Goal: Navigation & Orientation: Find specific page/section

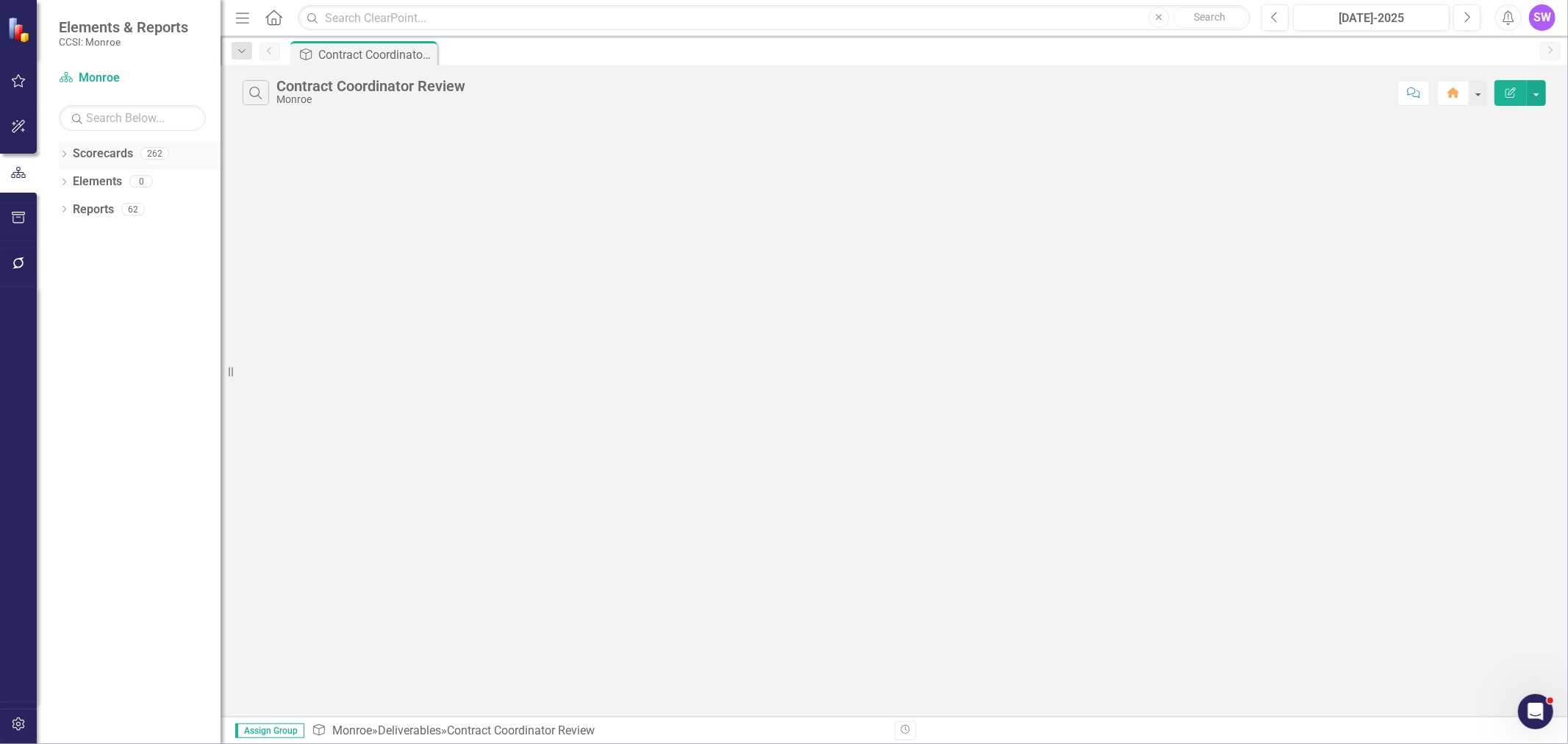
click at [64, 155] on icon "Dropdown" at bounding box center [64, 155] width 10 height 8
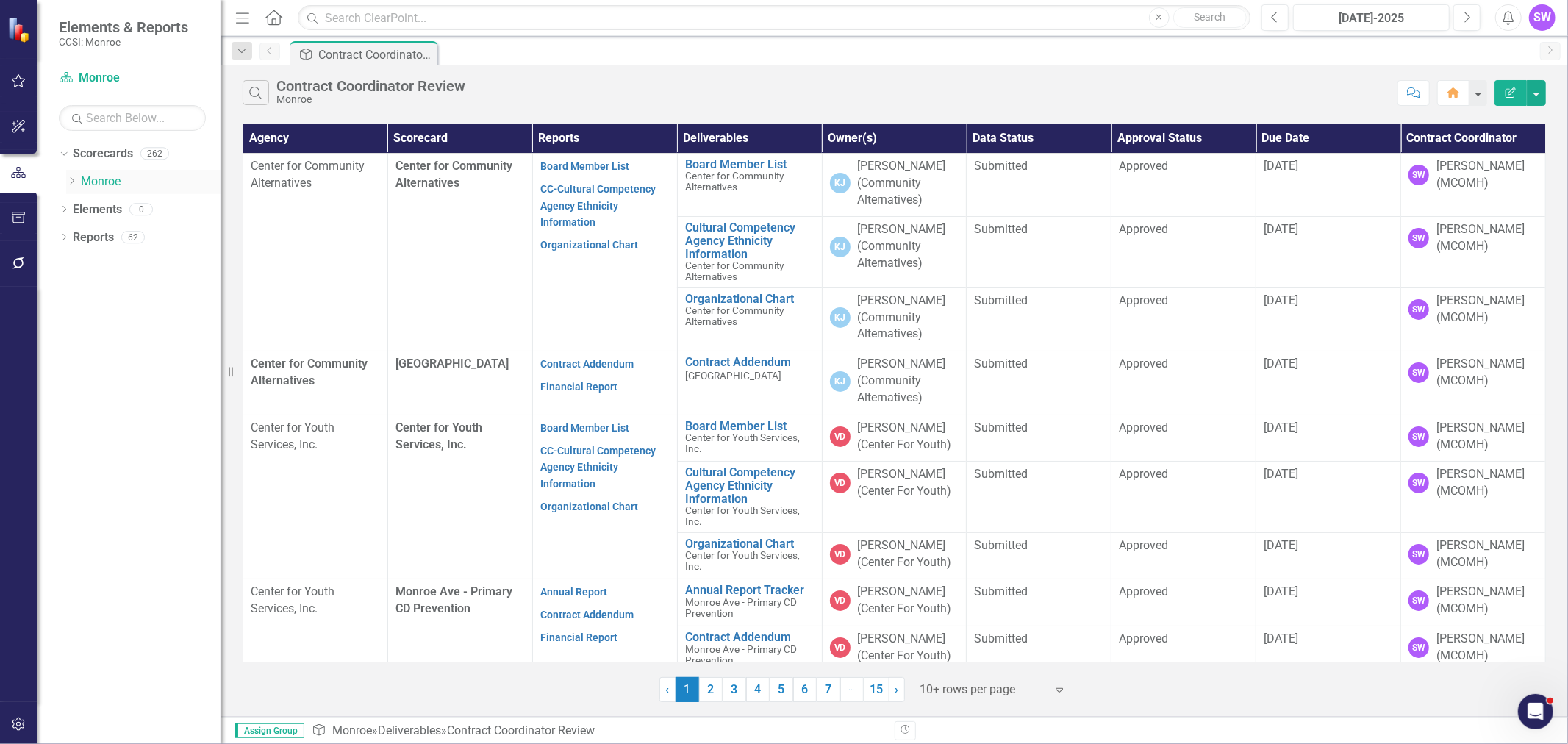
click at [67, 178] on icon "Dropdown" at bounding box center [71, 180] width 11 height 9
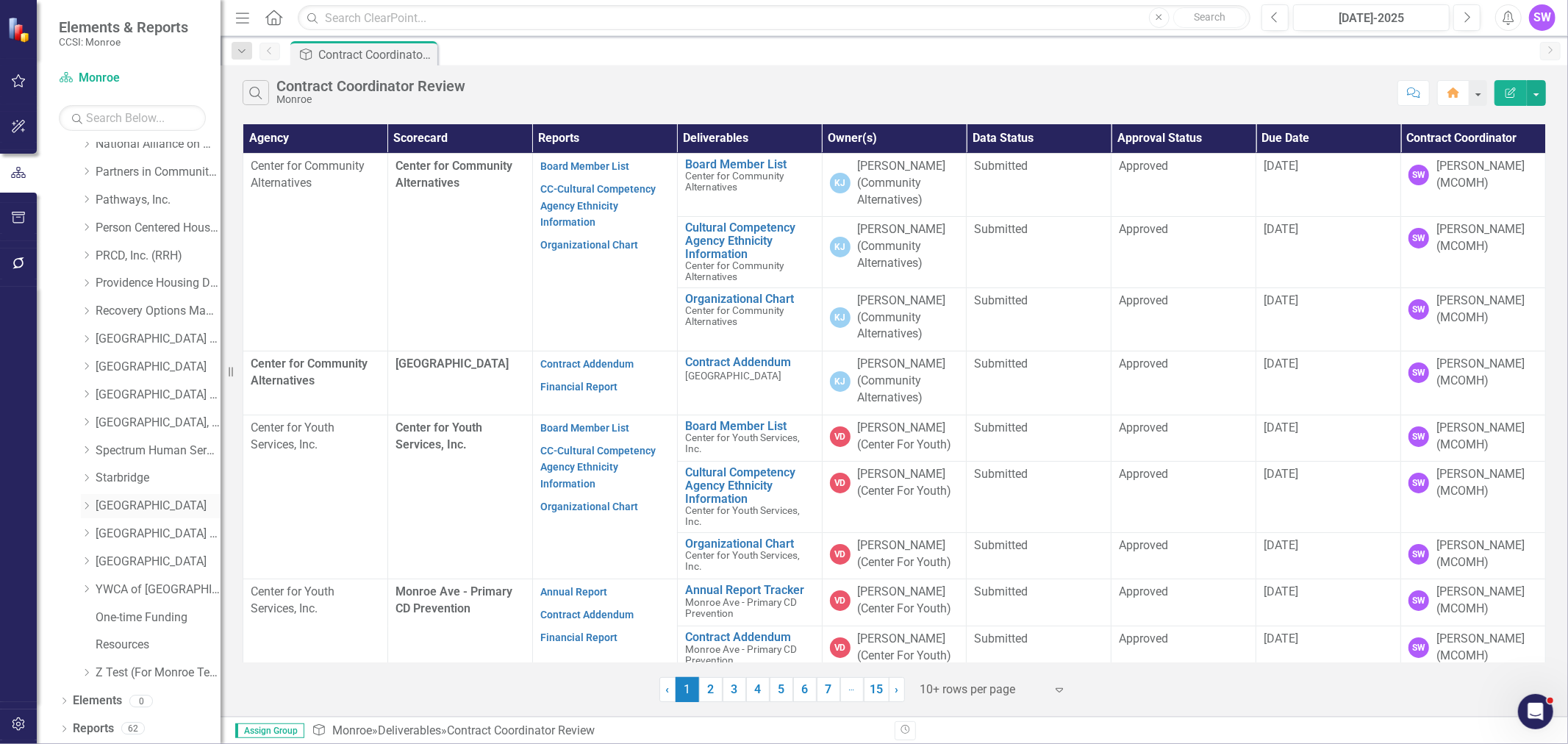
scroll to position [678, 0]
click at [87, 508] on icon "Dropdown" at bounding box center [86, 504] width 11 height 9
click at [157, 501] on link "[GEOGRAPHIC_DATA]" at bounding box center [157, 506] width 125 height 17
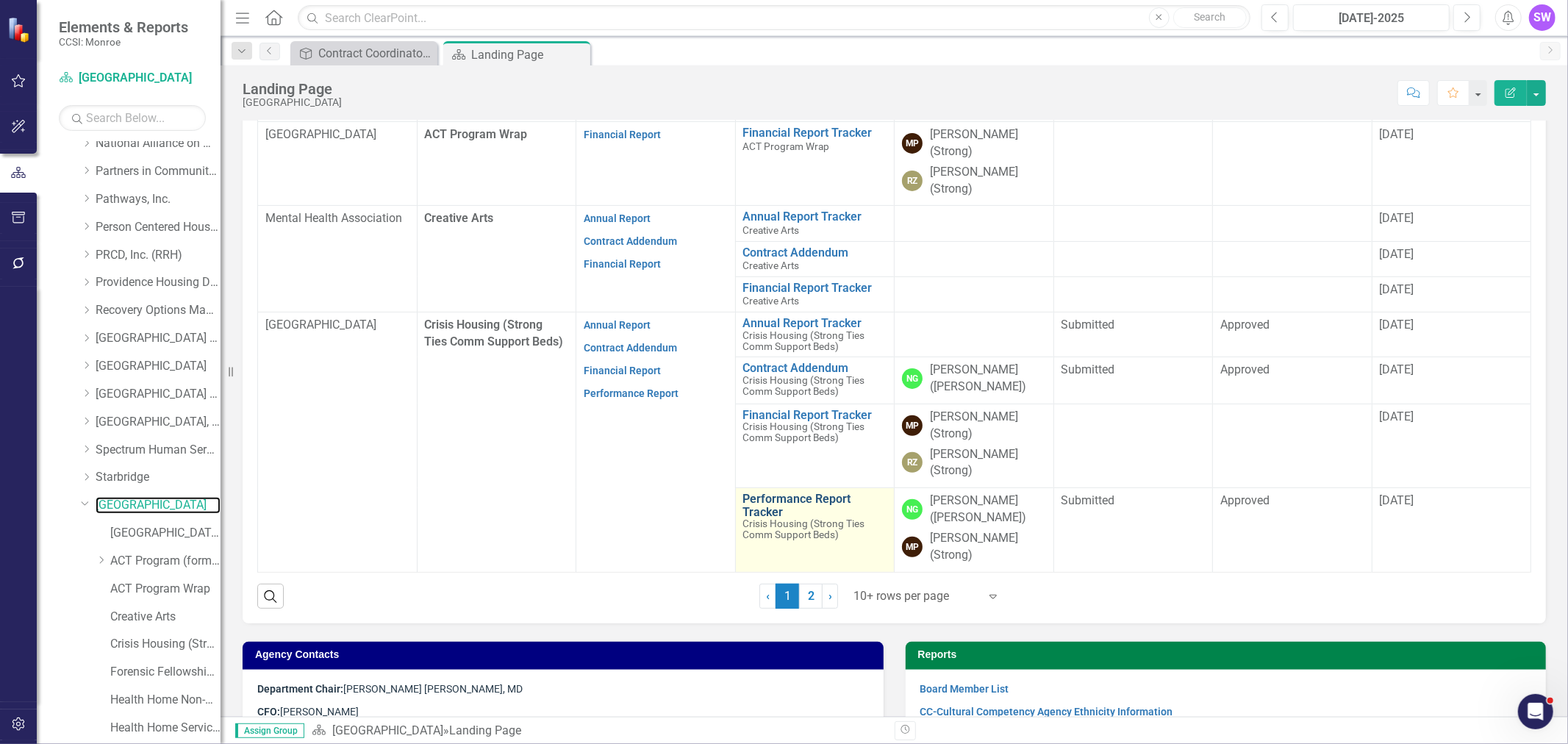
scroll to position [542, 0]
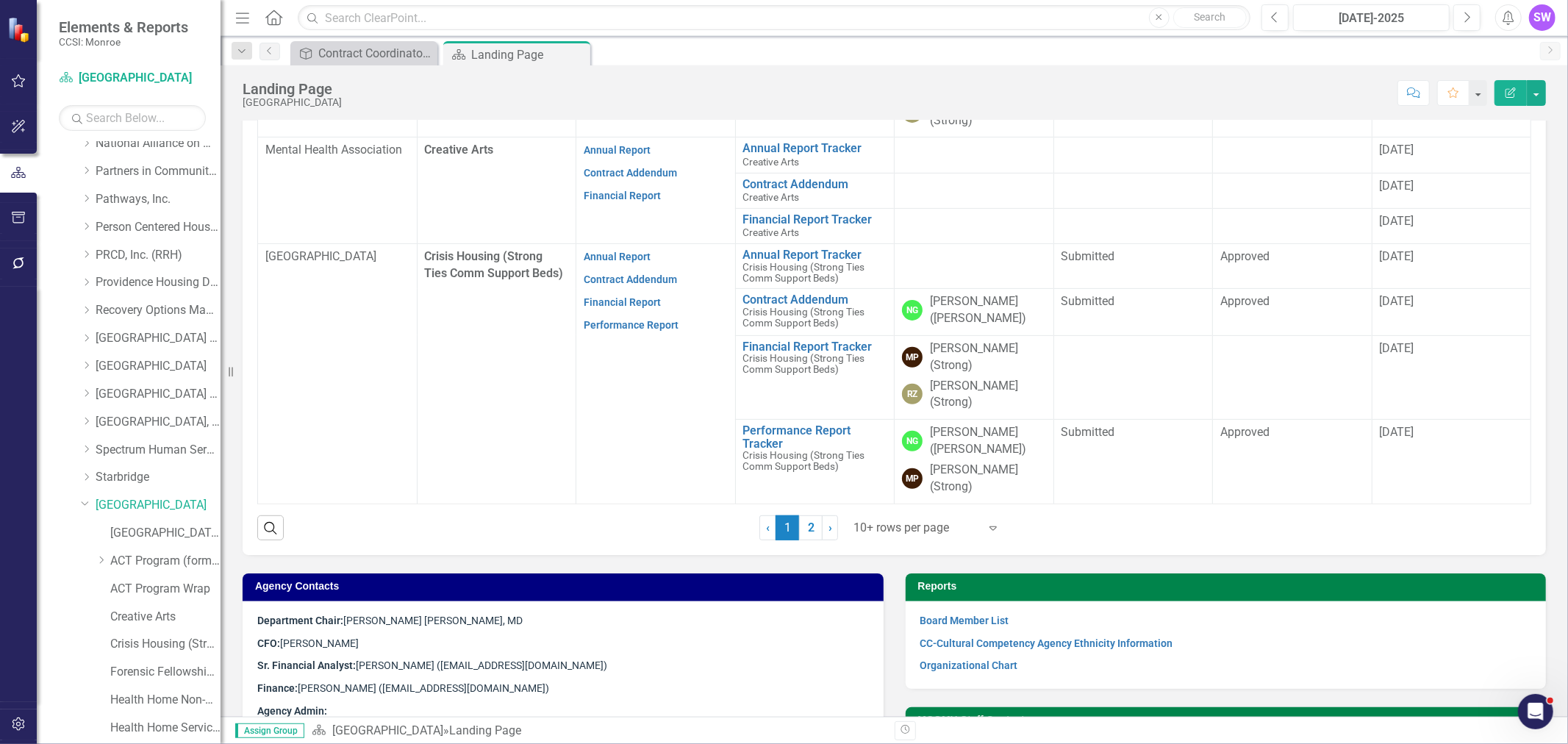
click at [934, 530] on div at bounding box center [915, 528] width 125 height 20
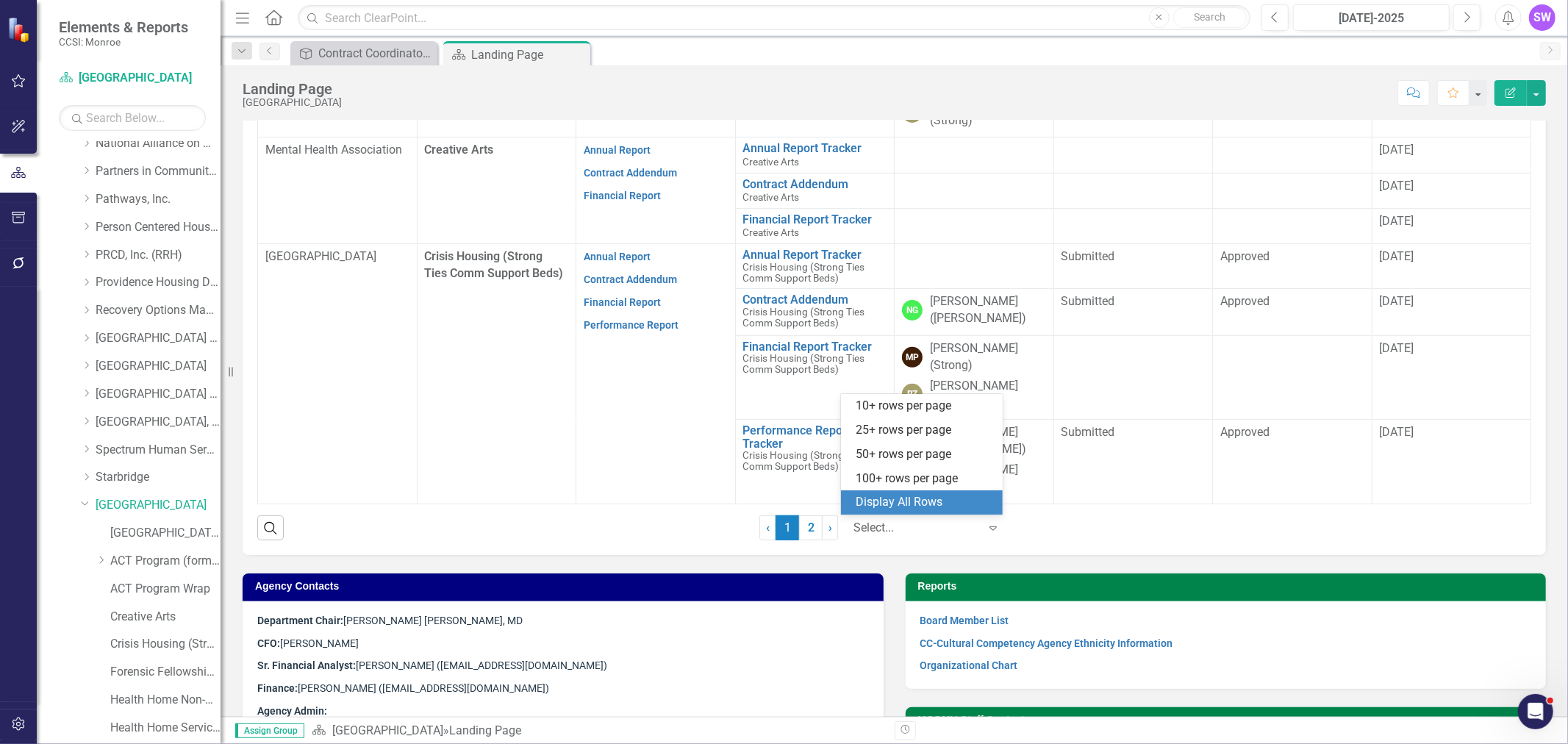
click at [913, 500] on div "Display All Rows" at bounding box center [924, 503] width 138 height 17
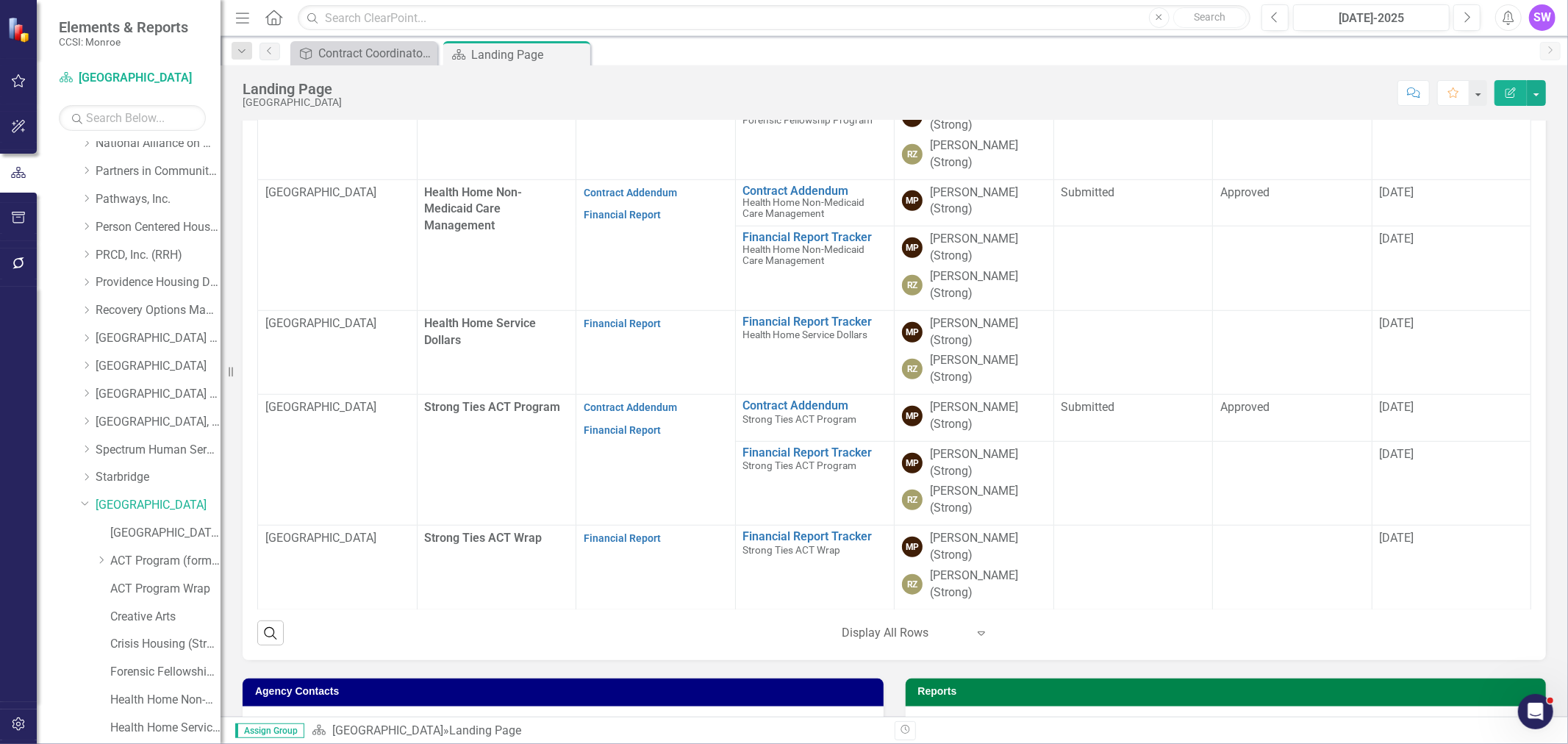
scroll to position [431, 0]
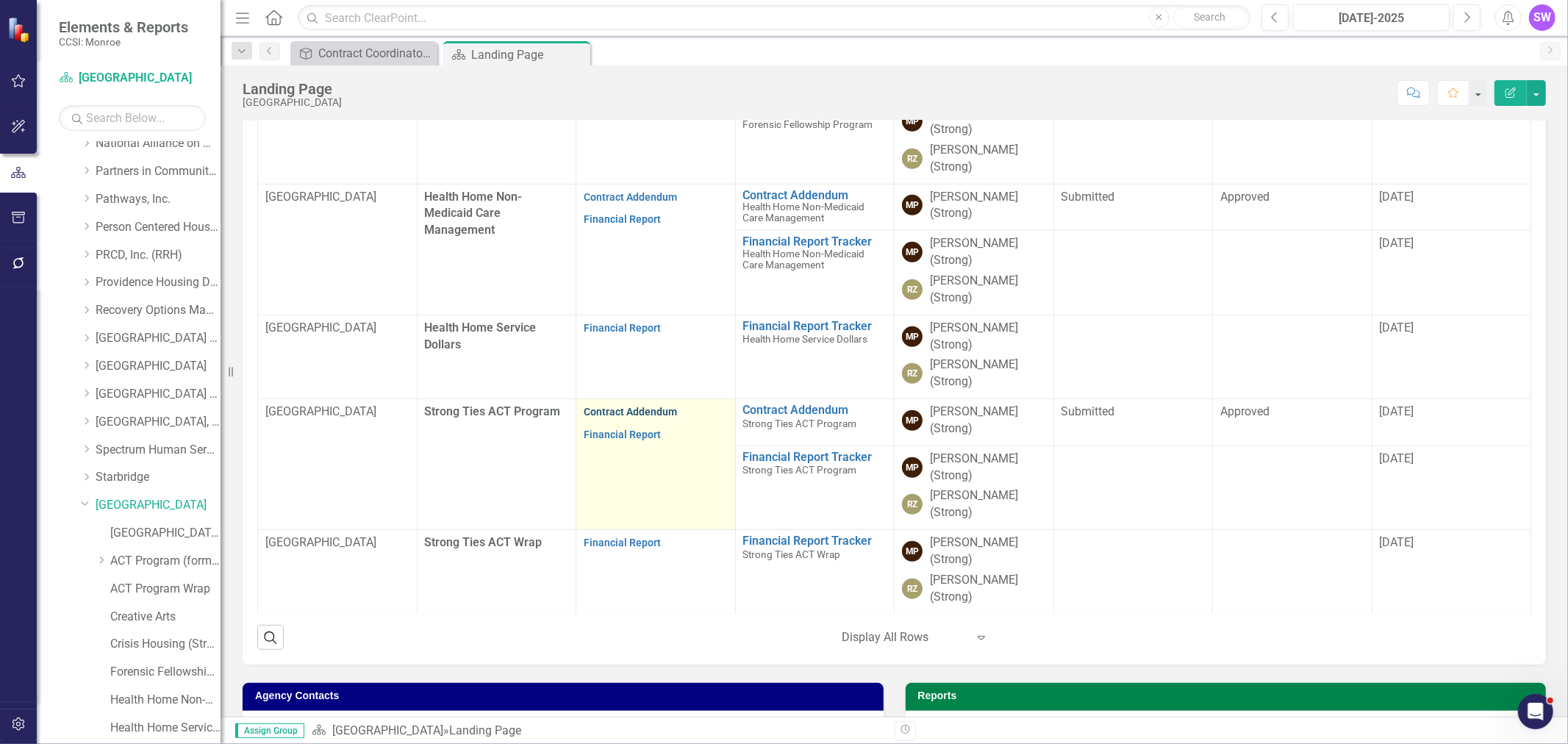
click at [627, 406] on link "Contract Addendum" at bounding box center [630, 411] width 93 height 12
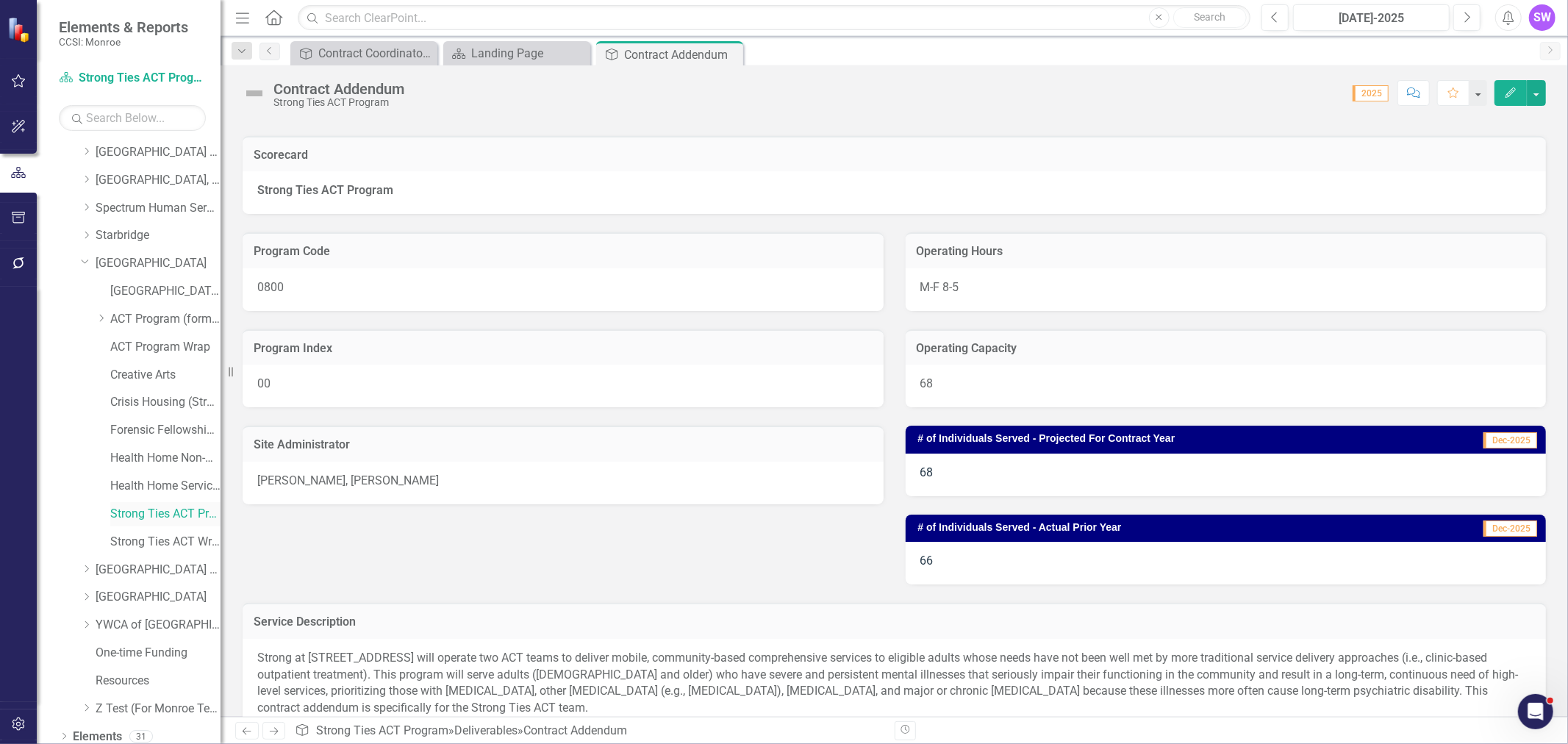
scroll to position [957, 0]
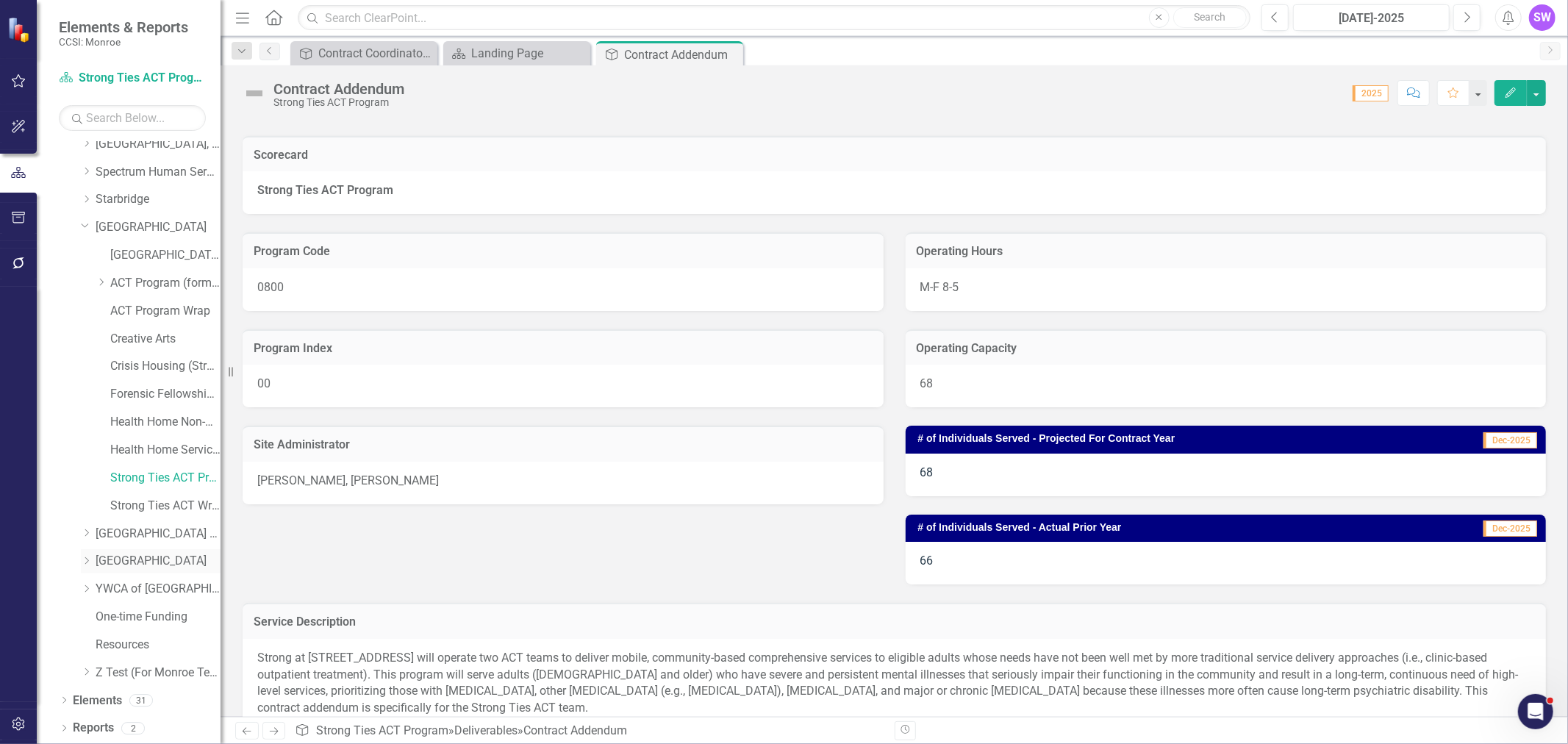
click at [86, 563] on icon "Dropdown" at bounding box center [86, 560] width 11 height 9
click at [123, 565] on link "[GEOGRAPHIC_DATA]" at bounding box center [157, 561] width 125 height 17
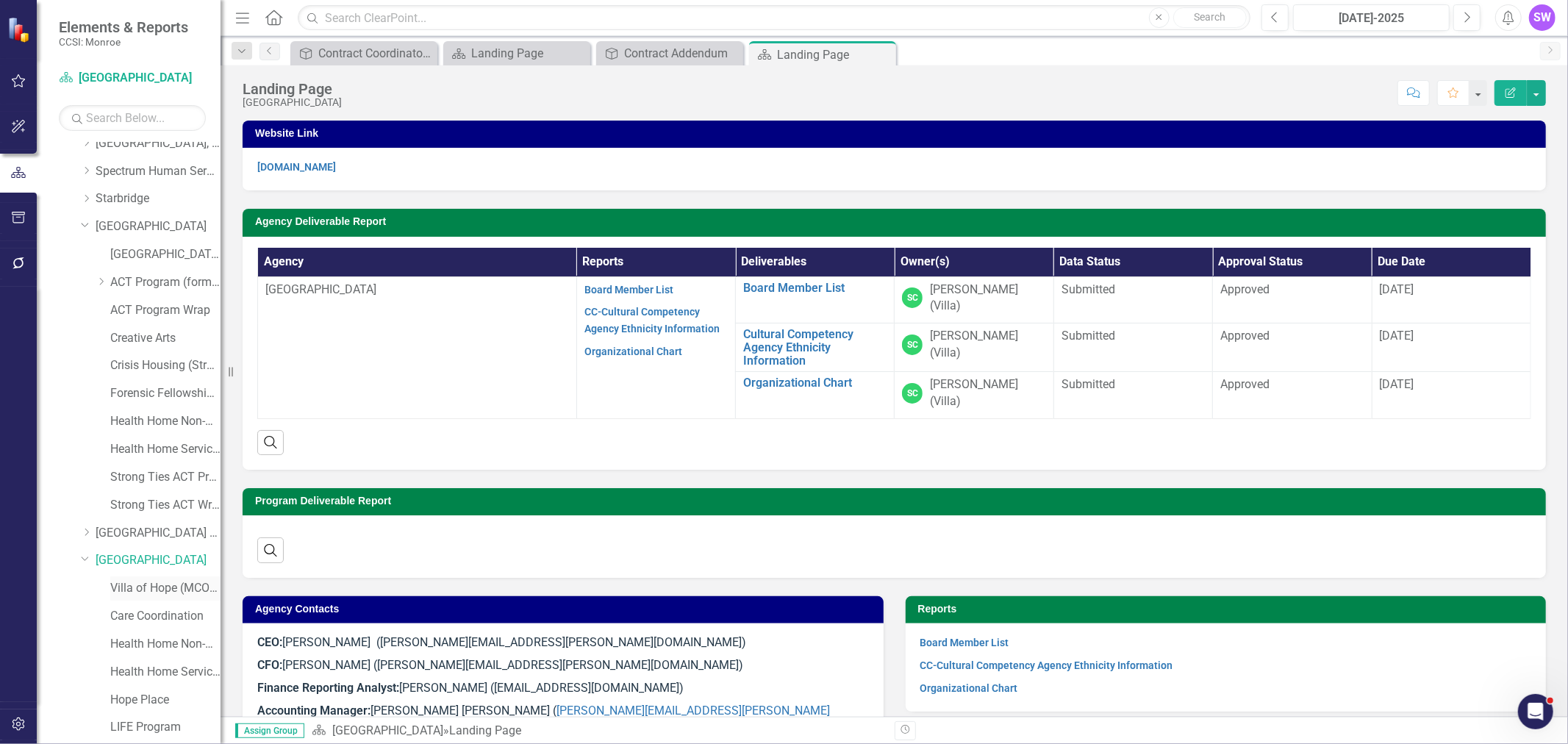
click at [155, 591] on link "Villa of Hope (MCOMH Internal)" at bounding box center [165, 589] width 110 height 17
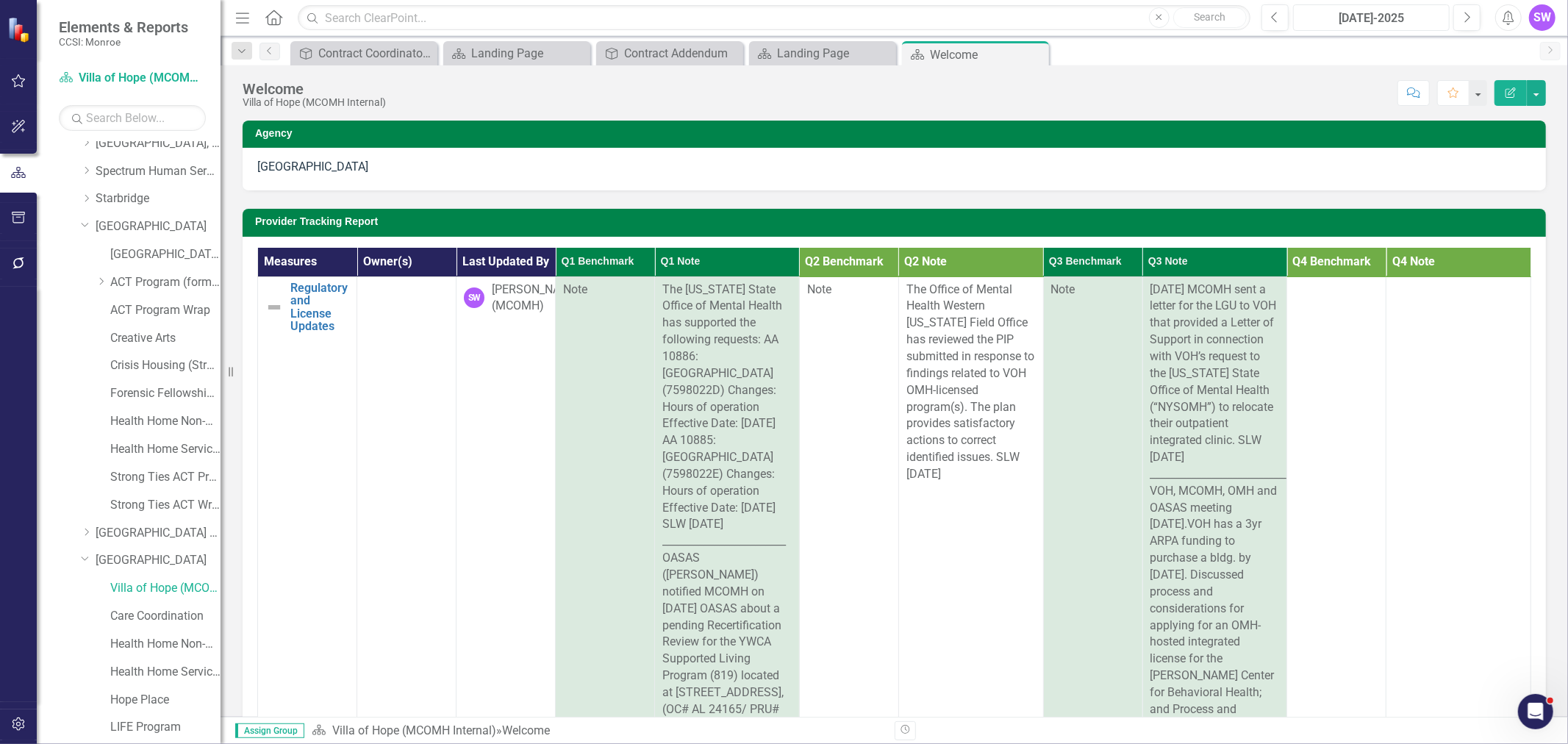
click at [1393, 16] on div "[DATE]-2025" at bounding box center [1371, 18] width 147 height 18
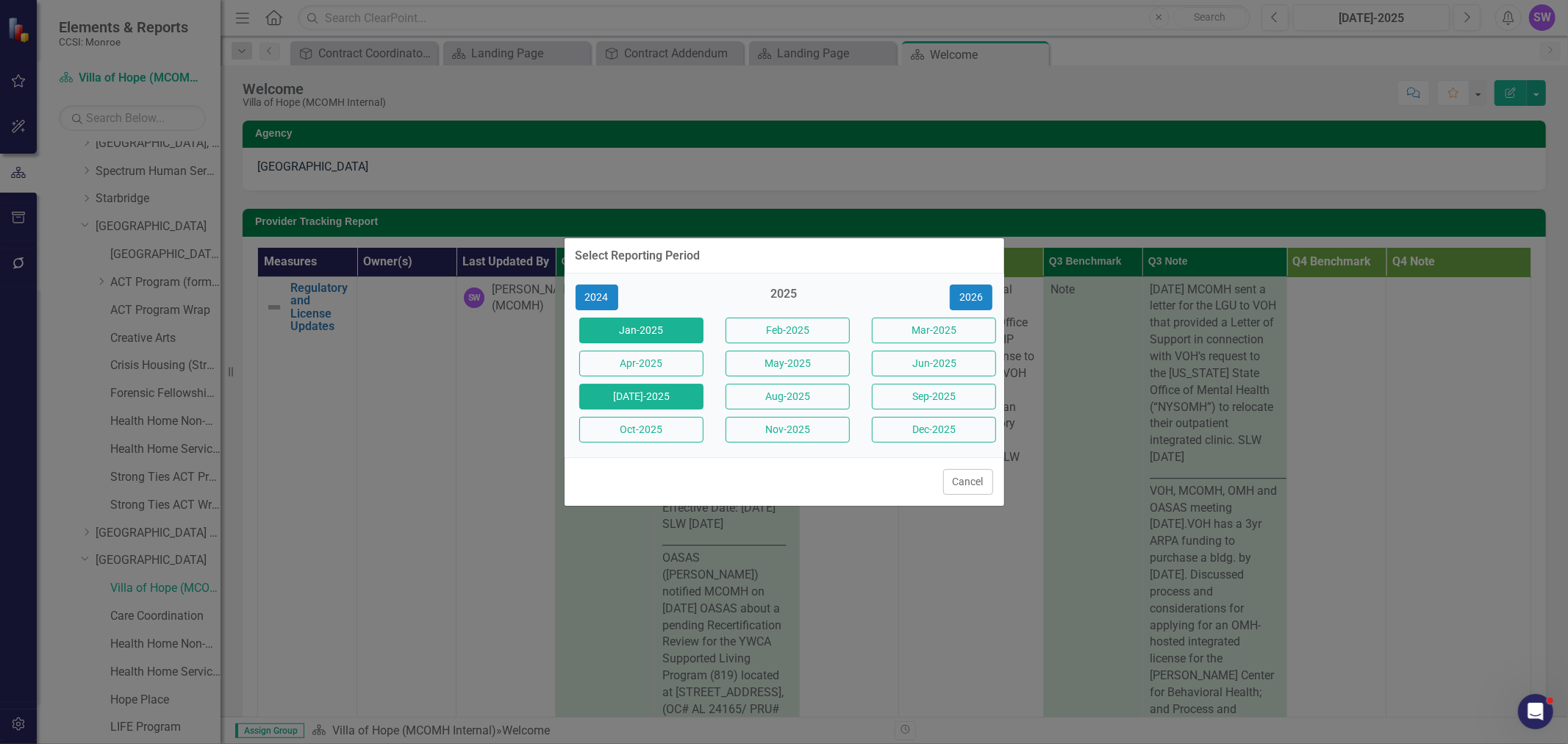
click at [615, 326] on button "Jan-2025" at bounding box center [641, 330] width 124 height 26
